Goal: Task Accomplishment & Management: Use online tool/utility

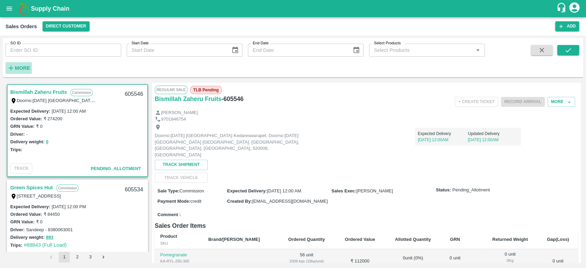
click at [16, 66] on strong "More" at bounding box center [22, 67] width 15 height 5
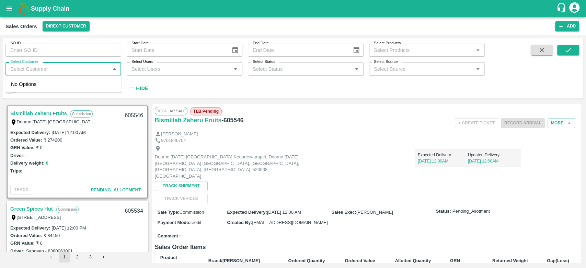
click at [16, 66] on input "Select Customer" at bounding box center [58, 68] width 100 height 9
type input "INIYA"
click at [27, 86] on div "INIYA FRUITS AND VEGETABLES" at bounding box center [66, 87] width 79 height 8
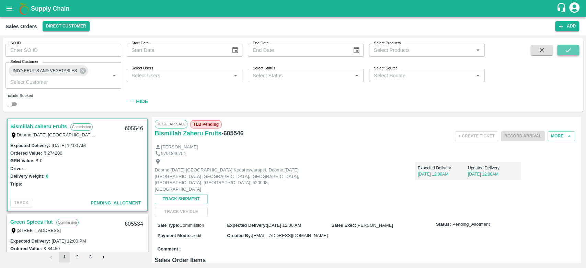
click at [570, 53] on icon "submit" at bounding box center [568, 50] width 8 height 8
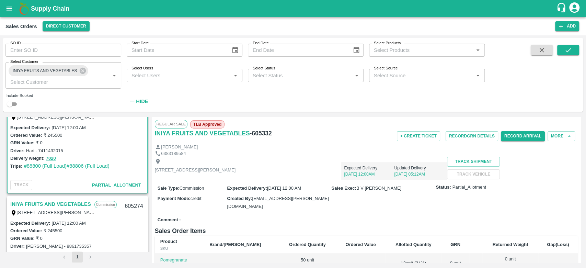
scroll to position [18, 0]
click at [50, 159] on button "7020" at bounding box center [51, 159] width 10 height 8
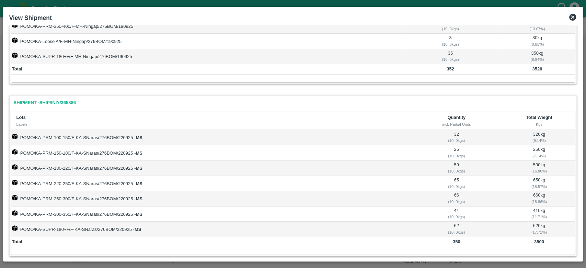
scroll to position [0, 0]
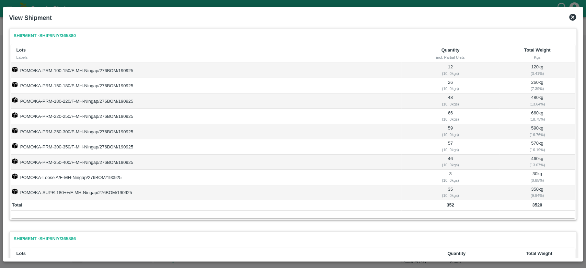
click at [573, 14] on icon at bounding box center [572, 17] width 7 height 7
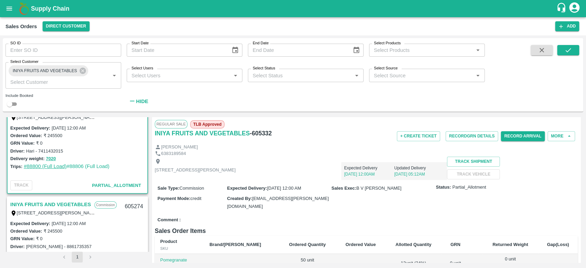
click at [39, 164] on link "#88800 (Full Load)" at bounding box center [45, 165] width 43 height 5
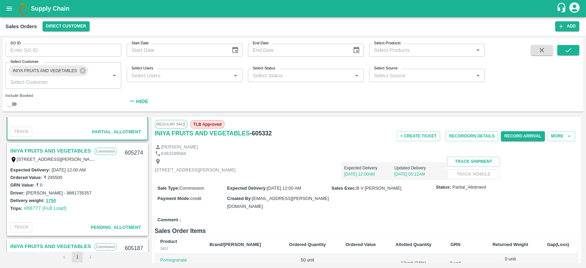
scroll to position [69, 0]
